Goal: Book appointment/travel/reservation

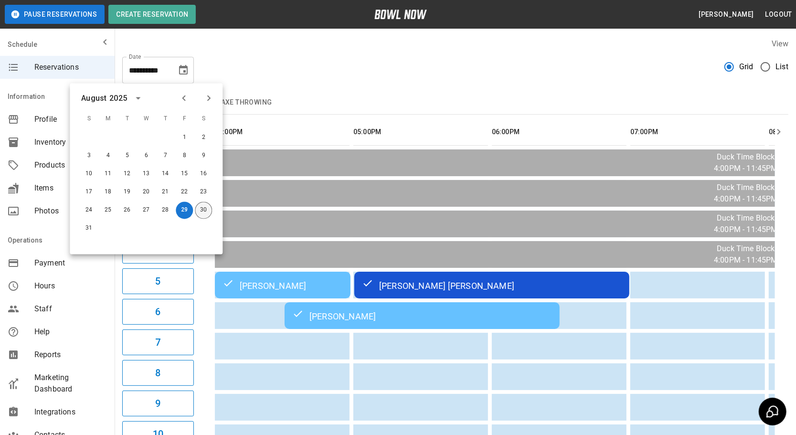
click at [203, 210] on button "30" at bounding box center [203, 210] width 17 height 17
type input "**********"
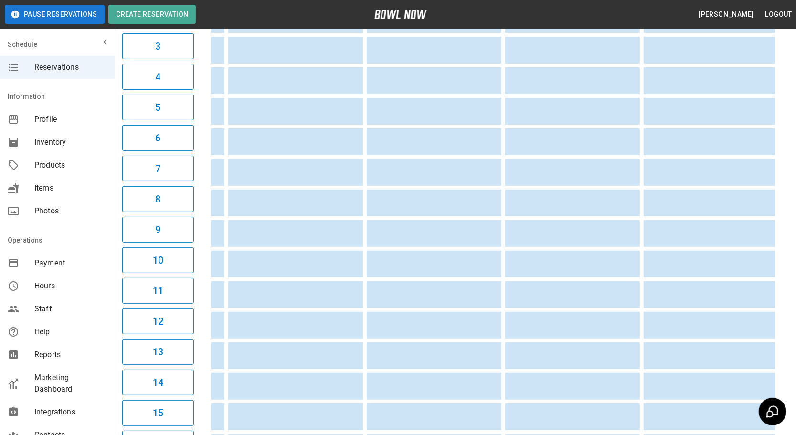
scroll to position [0, 1037]
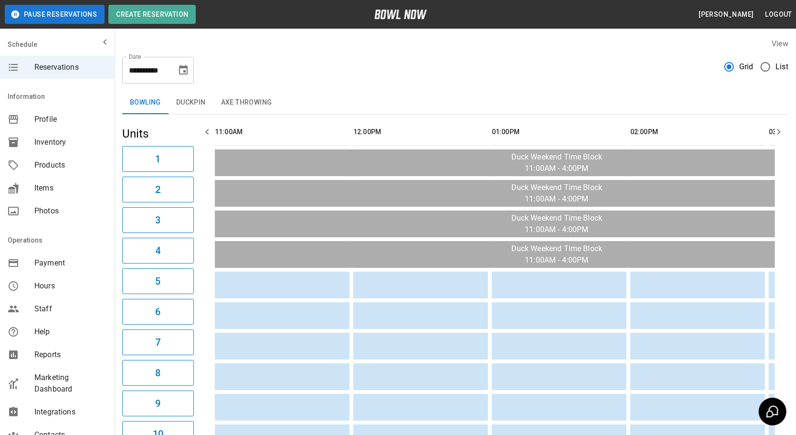
click at [184, 99] on button "Duckpin" at bounding box center [191, 102] width 45 height 23
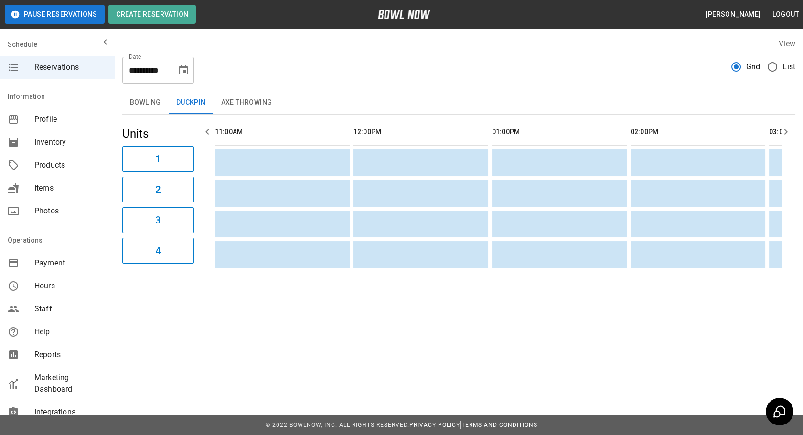
click at [250, 104] on button "Axe Throwing" at bounding box center [247, 102] width 66 height 23
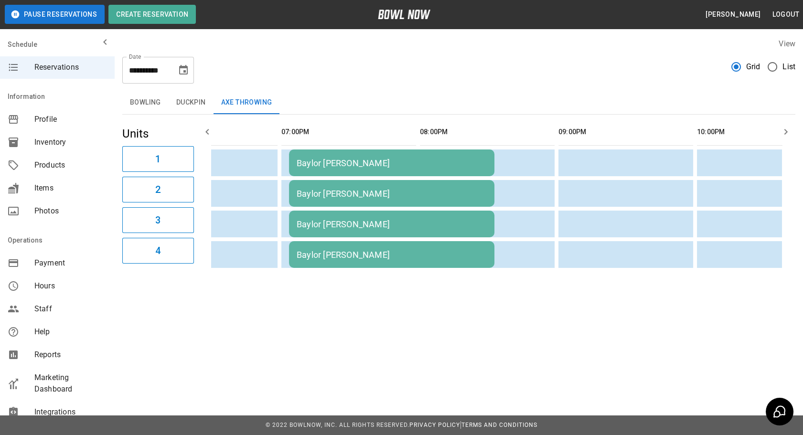
click at [336, 176] on td "Baylor [PERSON_NAME]" at bounding box center [391, 163] width 205 height 27
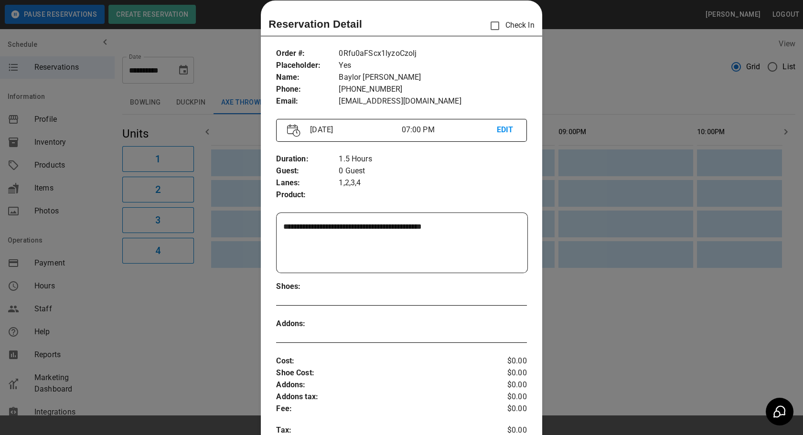
click at [621, 218] on div at bounding box center [401, 217] width 803 height 435
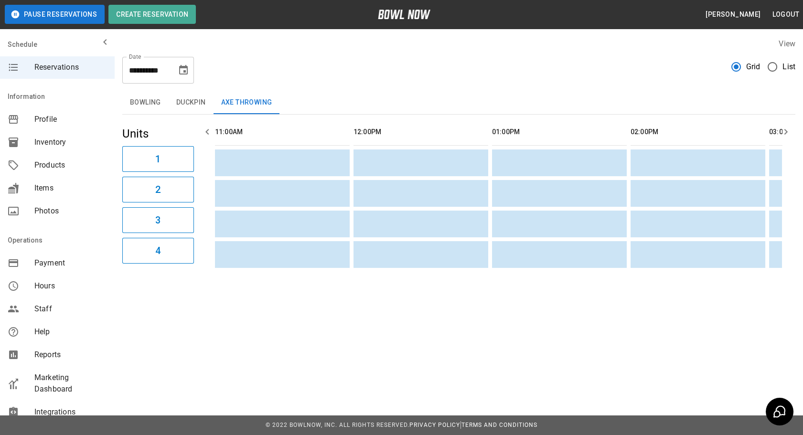
click at [144, 102] on button "Bowling" at bounding box center [145, 102] width 46 height 23
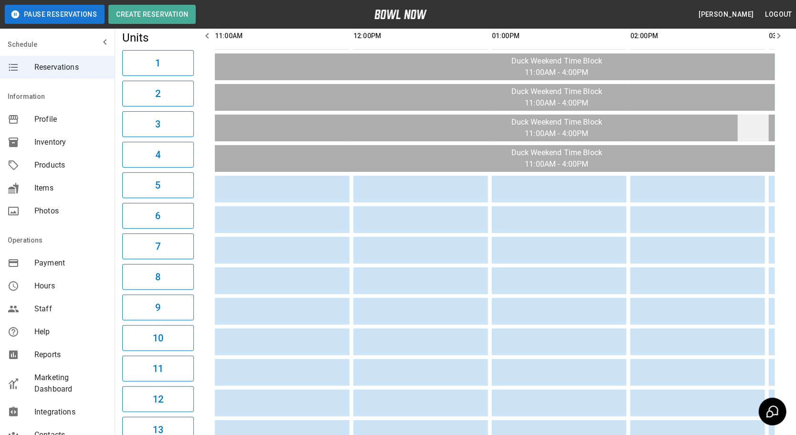
scroll to position [0, 0]
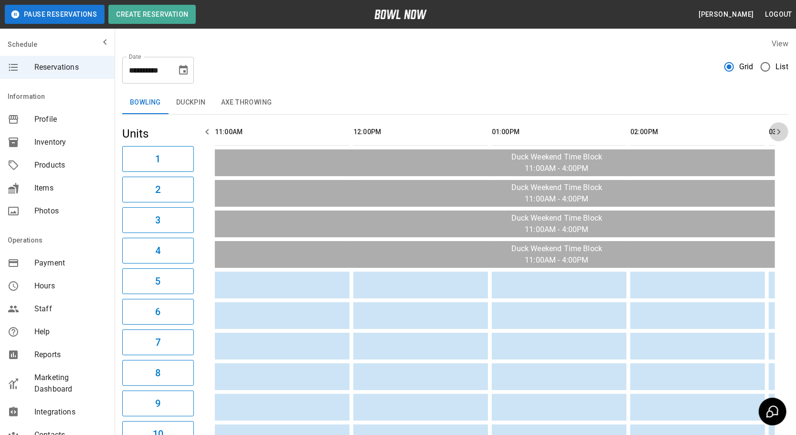
click at [782, 129] on icon "button" at bounding box center [778, 131] width 11 height 11
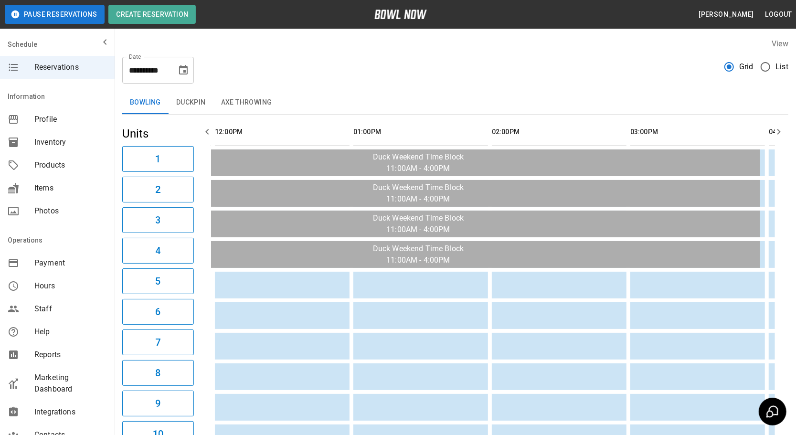
click at [782, 129] on icon "button" at bounding box center [778, 131] width 11 height 11
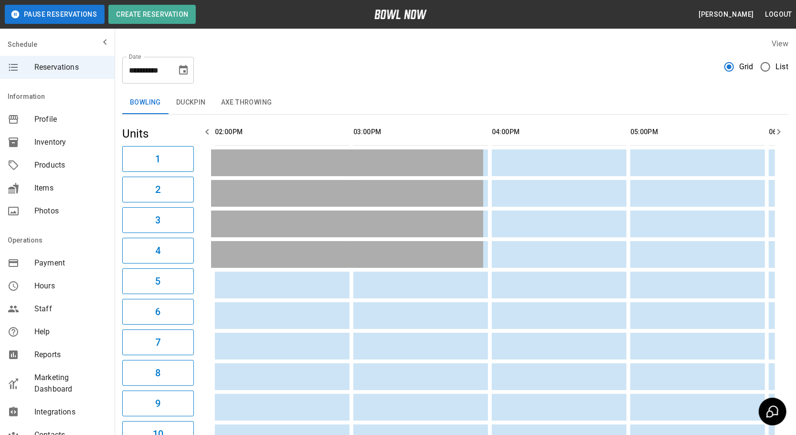
click at [782, 129] on icon "button" at bounding box center [778, 131] width 11 height 11
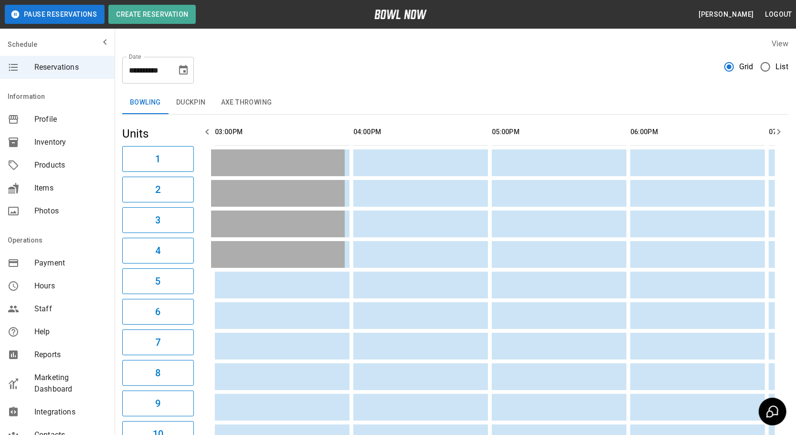
click at [782, 129] on icon "button" at bounding box center [778, 131] width 11 height 11
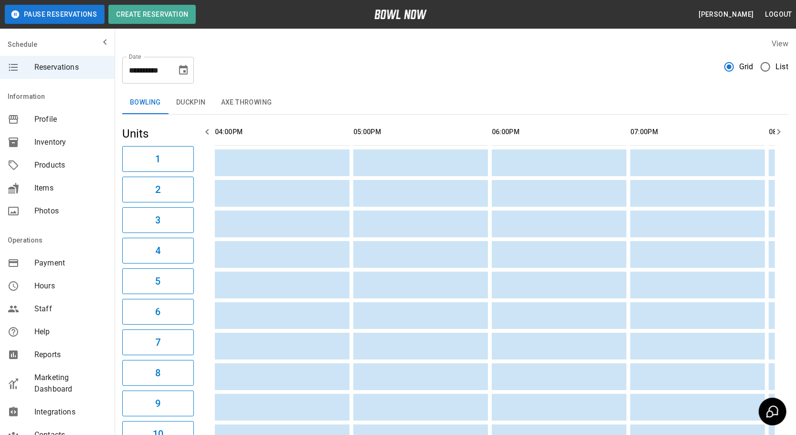
click at [781, 129] on icon "button" at bounding box center [778, 131] width 11 height 11
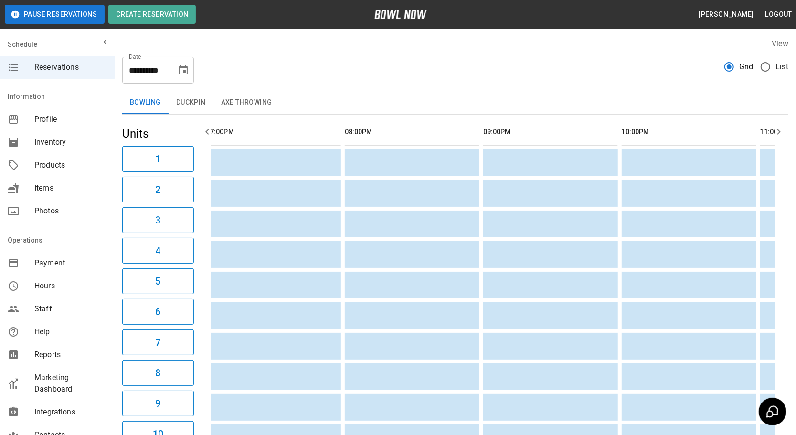
click at [781, 129] on icon "button" at bounding box center [778, 131] width 11 height 11
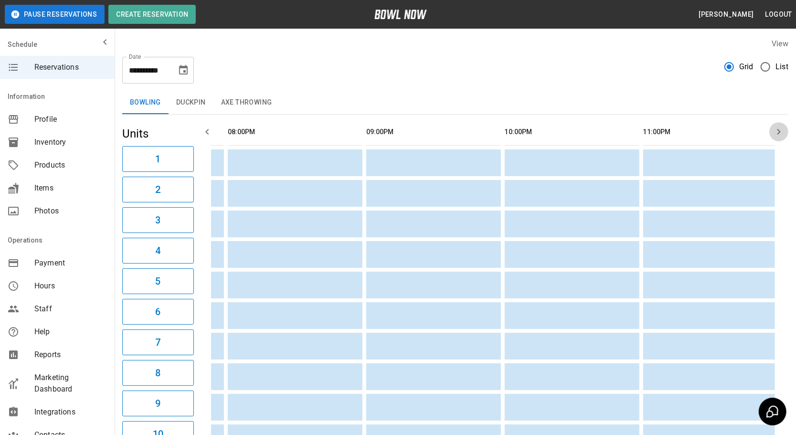
click at [781, 129] on icon "button" at bounding box center [778, 131] width 11 height 11
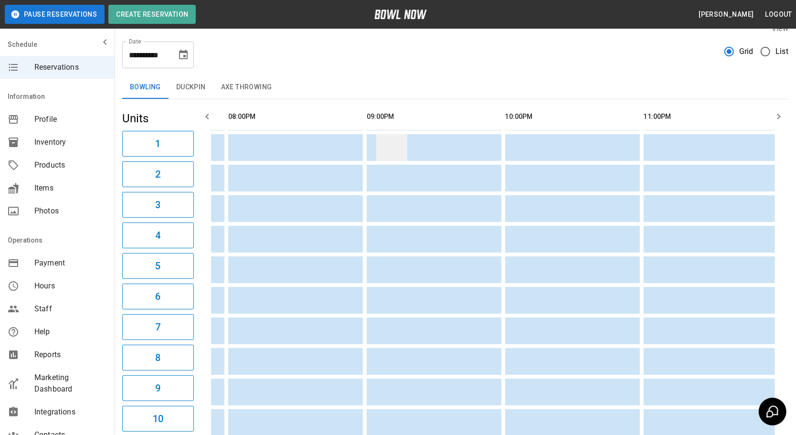
scroll to position [0, 0]
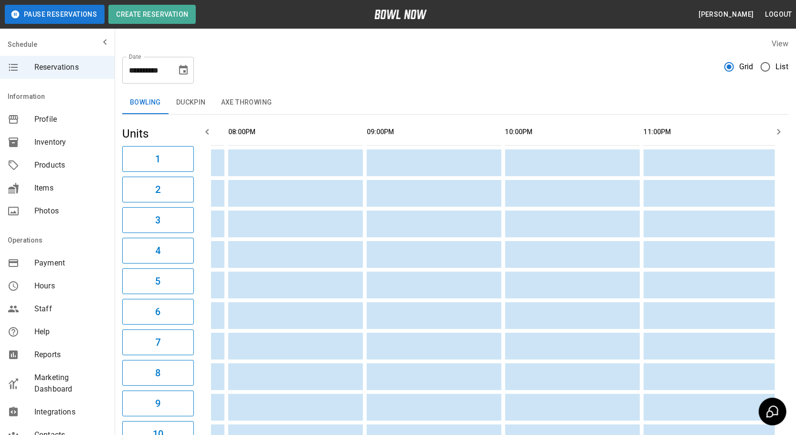
click at [208, 125] on button "button" at bounding box center [207, 131] width 19 height 19
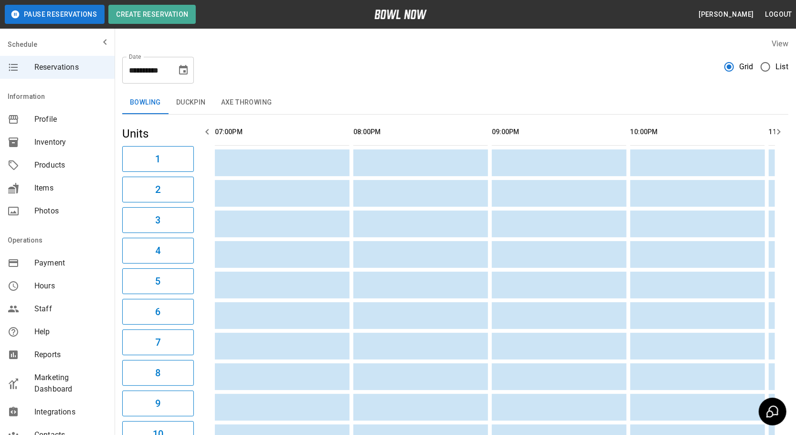
click at [209, 124] on button "button" at bounding box center [207, 131] width 19 height 19
click at [210, 124] on button "button" at bounding box center [207, 131] width 19 height 19
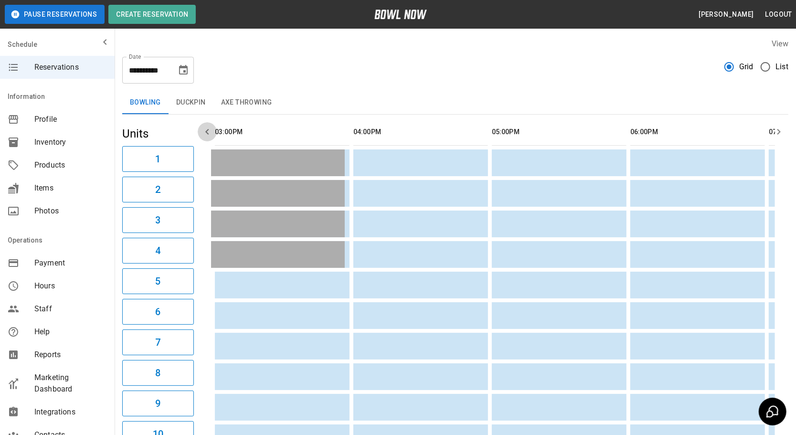
click at [210, 124] on button "button" at bounding box center [207, 131] width 19 height 19
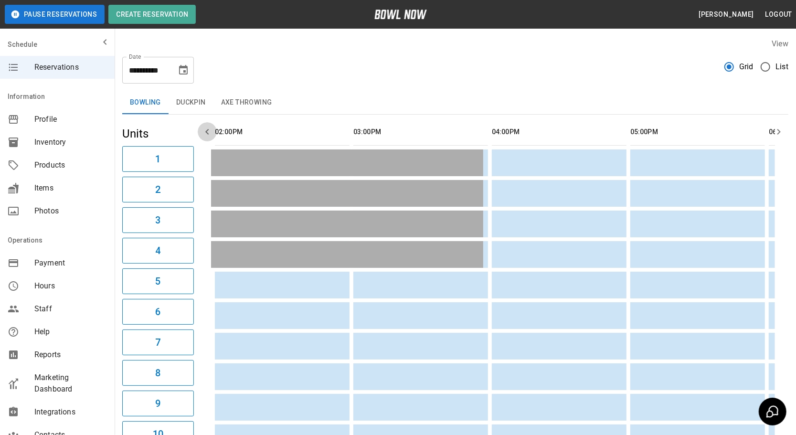
click at [211, 127] on icon "button" at bounding box center [207, 131] width 11 height 11
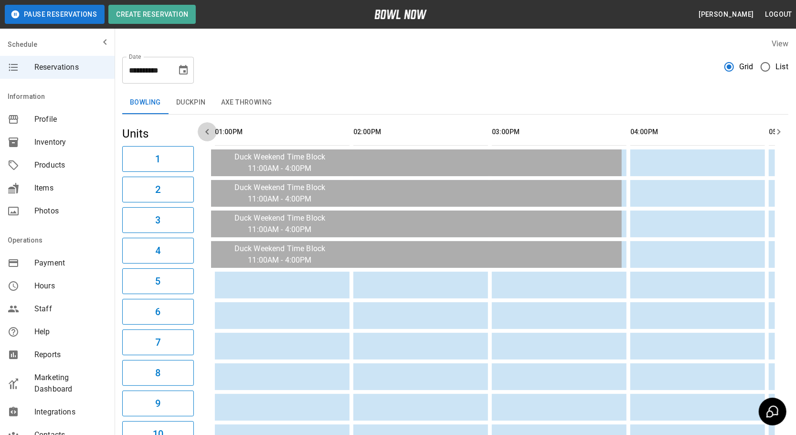
click at [212, 128] on icon "button" at bounding box center [207, 131] width 11 height 11
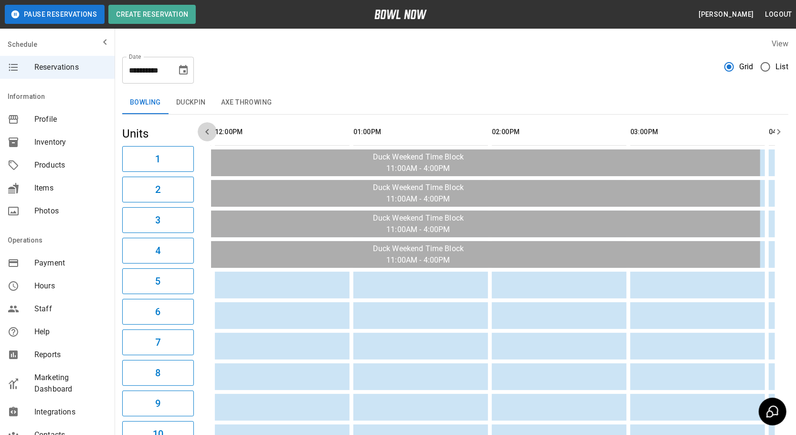
click at [212, 128] on icon "button" at bounding box center [207, 131] width 11 height 11
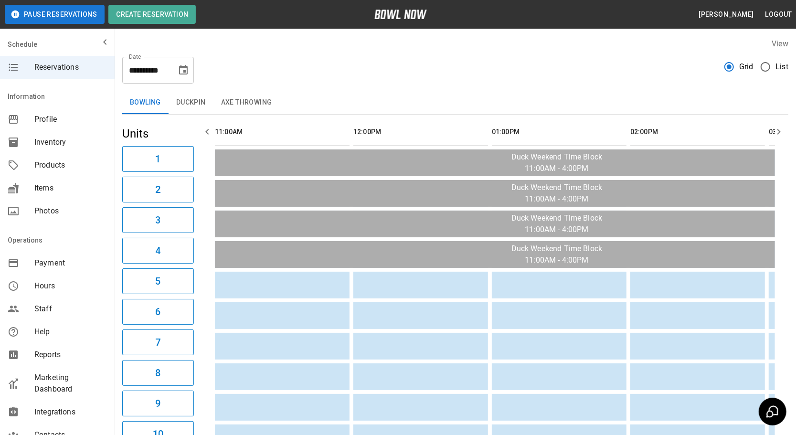
click at [214, 129] on button "button" at bounding box center [207, 131] width 19 height 19
click at [241, 94] on button "Axe Throwing" at bounding box center [247, 102] width 66 height 23
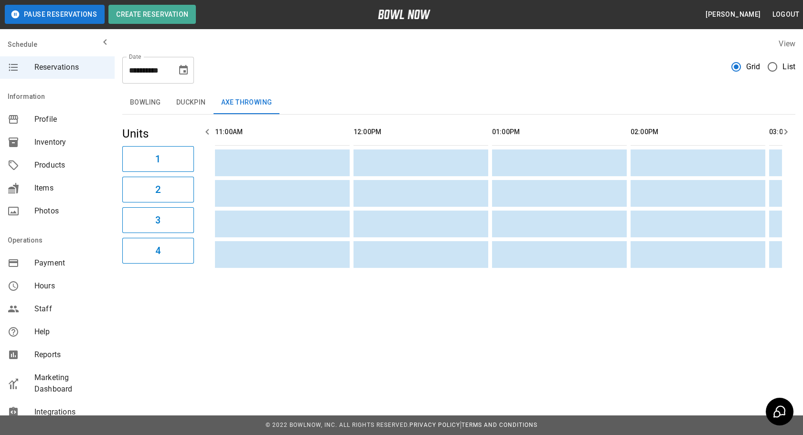
click at [782, 128] on icon "button" at bounding box center [785, 131] width 11 height 11
click at [782, 127] on icon "button" at bounding box center [785, 131] width 11 height 11
click at [177, 96] on button "Duckpin" at bounding box center [191, 102] width 45 height 23
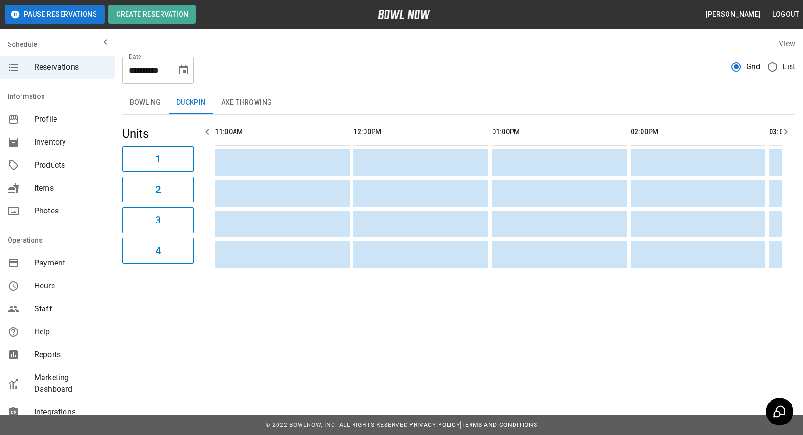
click at [136, 102] on button "Bowling" at bounding box center [145, 102] width 46 height 23
